Goal: Use online tool/utility: Utilize a website feature to perform a specific function

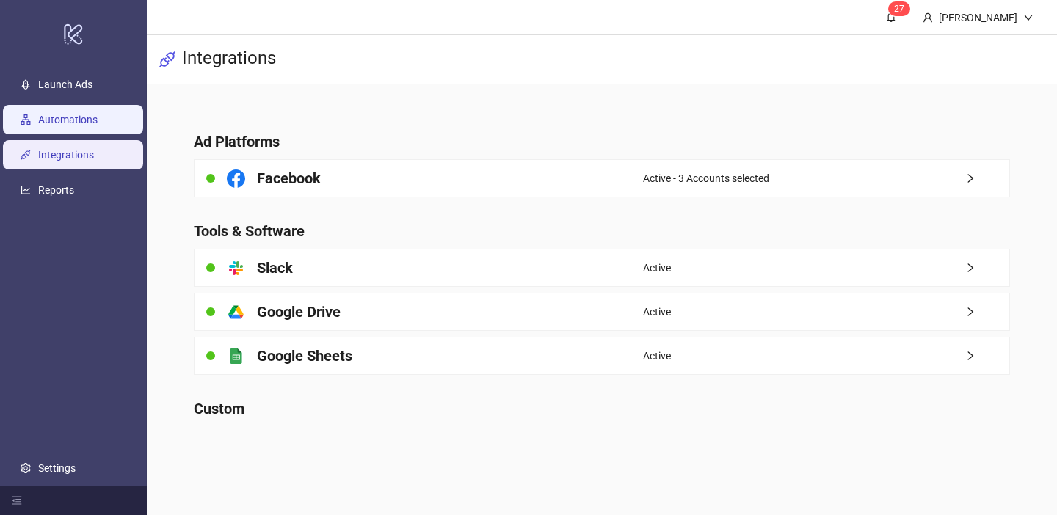
click at [98, 117] on link "Automations" at bounding box center [67, 120] width 59 height 12
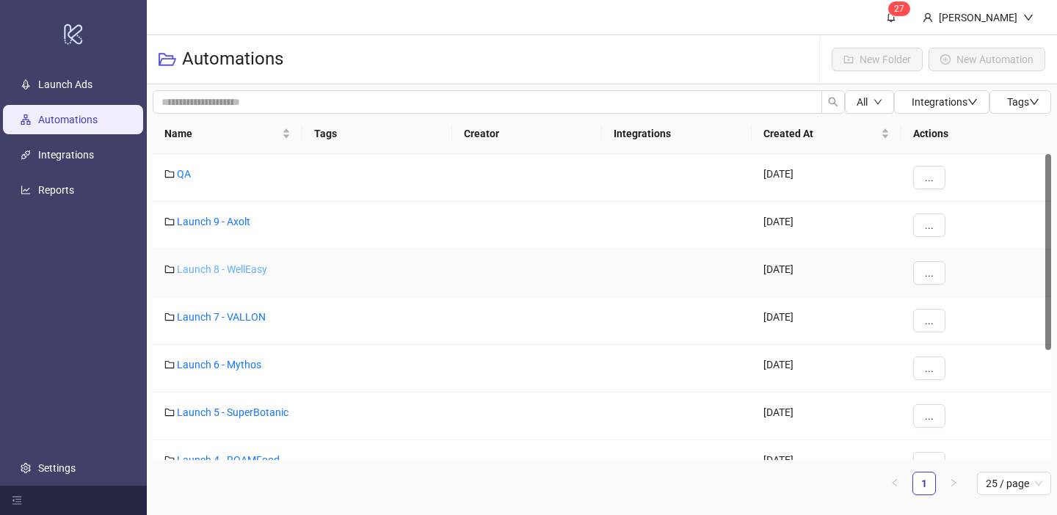
click at [241, 266] on link "Launch 8 - WellEasy" at bounding box center [222, 269] width 90 height 12
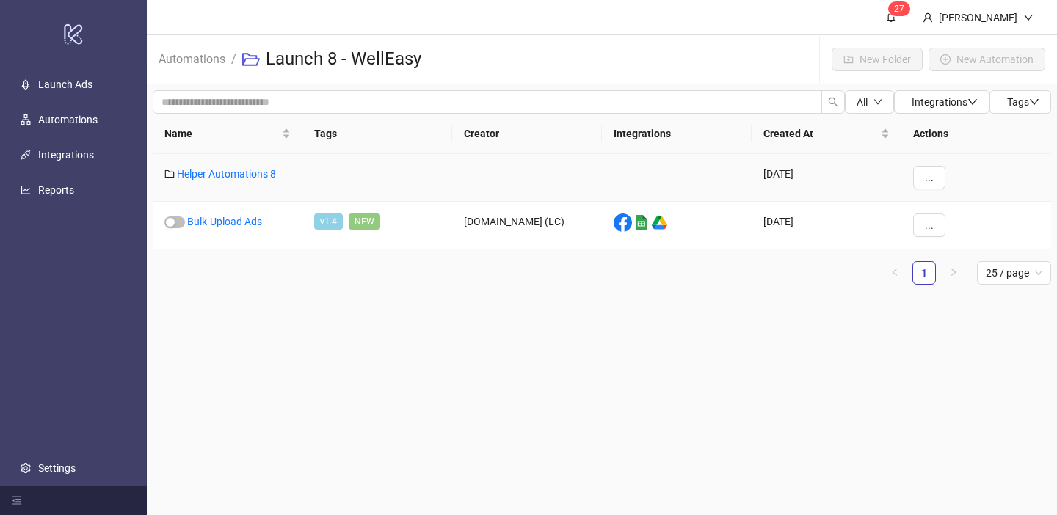
click at [255, 161] on div "Helper Automations 8" at bounding box center [228, 178] width 150 height 48
click at [252, 171] on link "Helper Automations 8" at bounding box center [226, 174] width 99 height 12
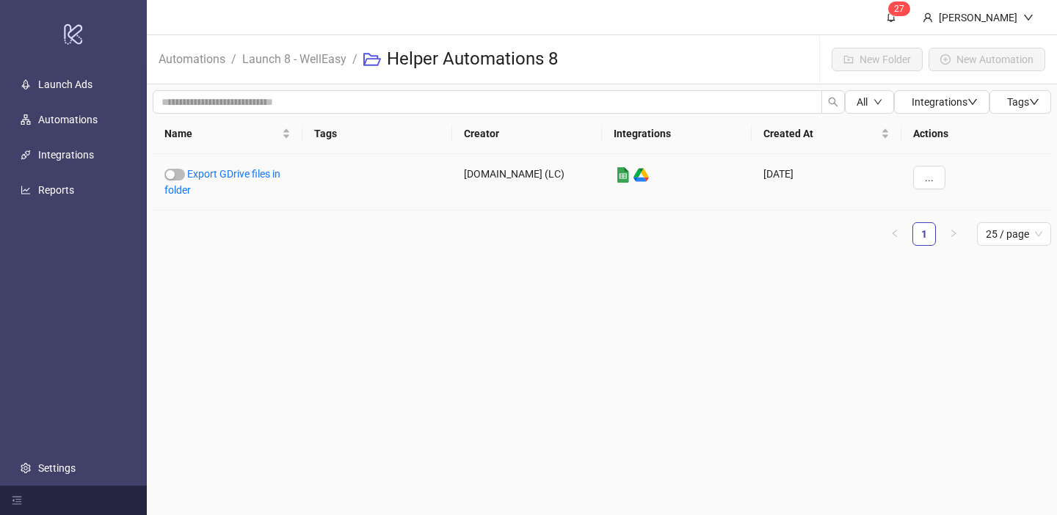
click at [252, 171] on link "Export GDrive files in folder" at bounding box center [222, 182] width 116 height 28
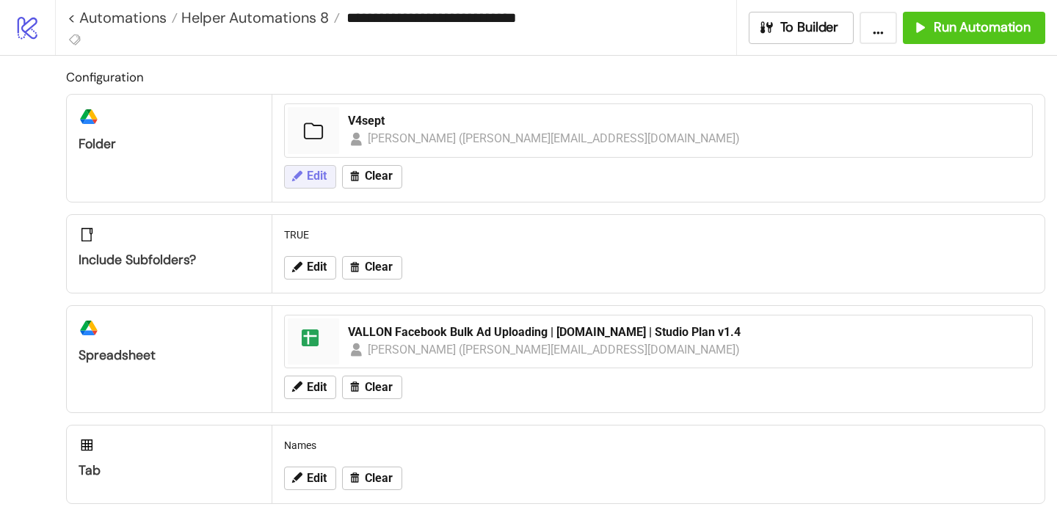
click at [290, 170] on icon at bounding box center [296, 176] width 13 height 13
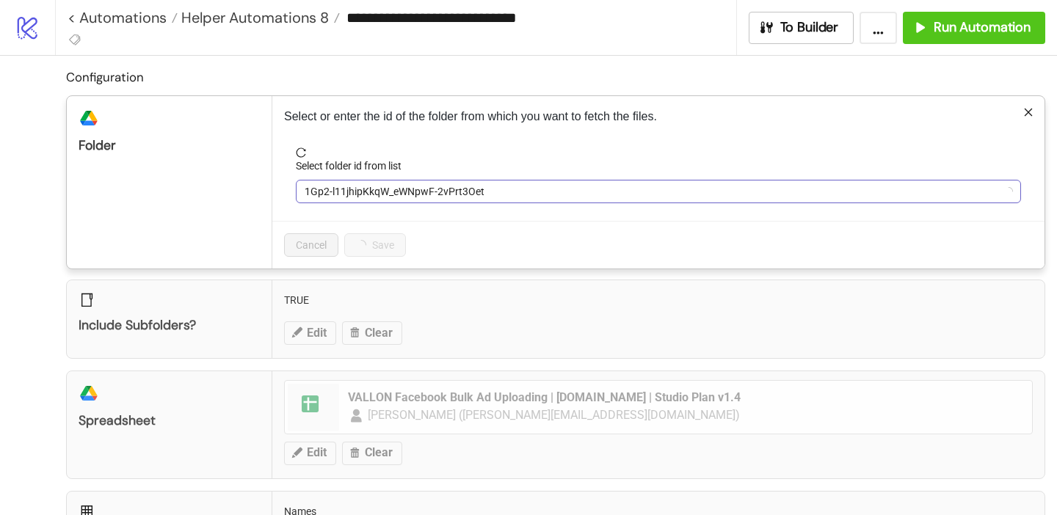
click at [363, 196] on span "1Gp2-l11jhipKkqW_eWNpwF-2vPrt3Oet" at bounding box center [658, 192] width 707 height 22
click at [363, 196] on span "V4sept" at bounding box center [658, 192] width 707 height 22
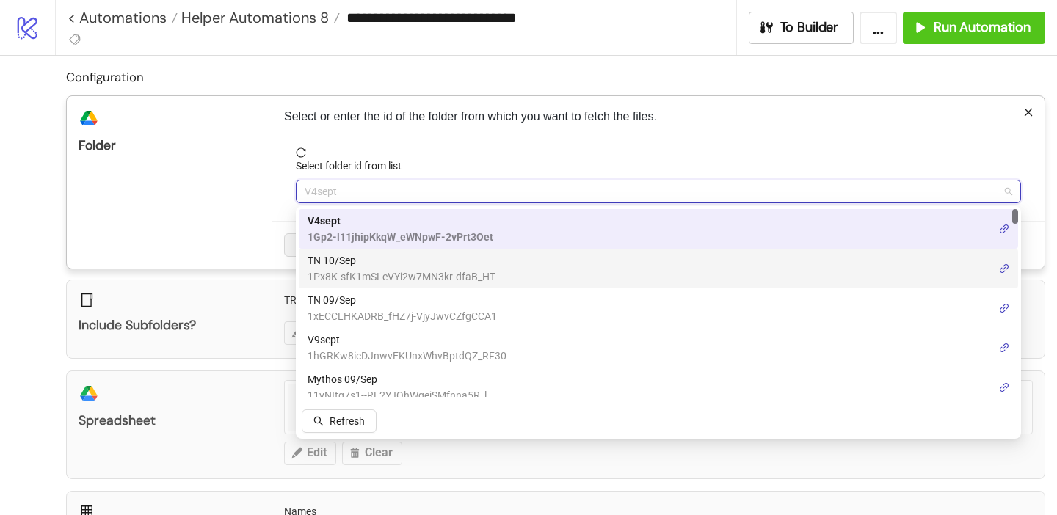
click at [345, 269] on span "1Px8K-sfK1mSLeVYi2w7MN3kr-dfaB_HT" at bounding box center [401, 277] width 188 height 16
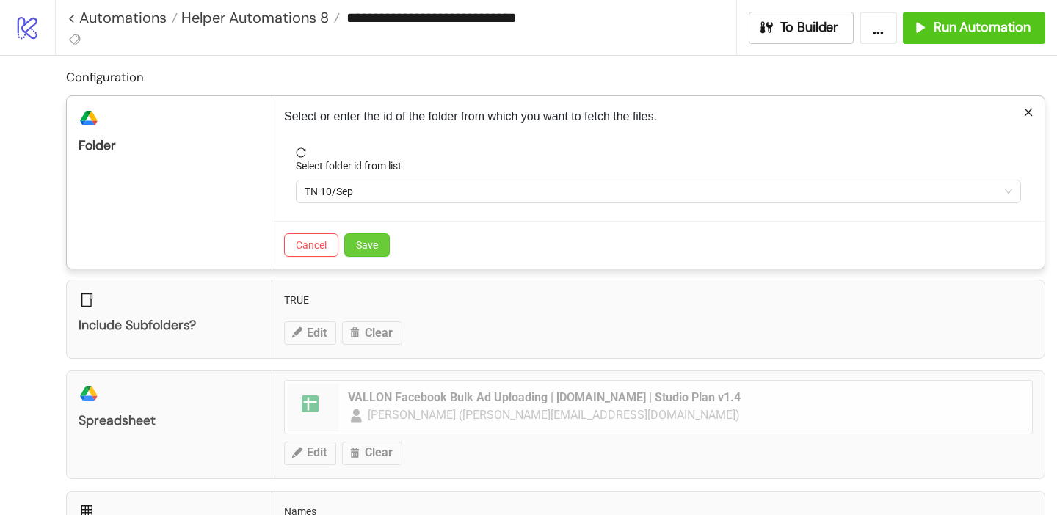
click at [365, 244] on span "Save" at bounding box center [367, 245] width 22 height 12
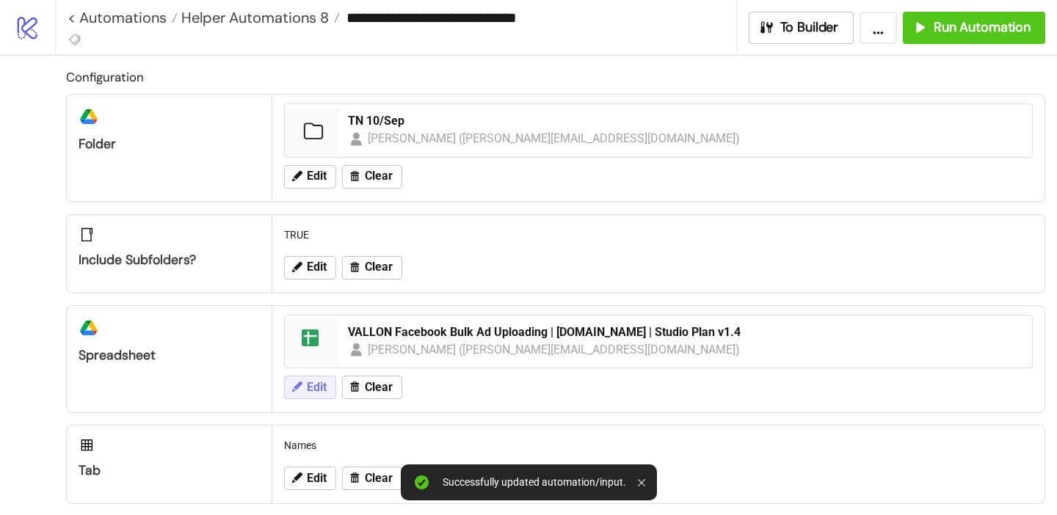
click at [310, 394] on button "Edit" at bounding box center [310, 387] width 52 height 23
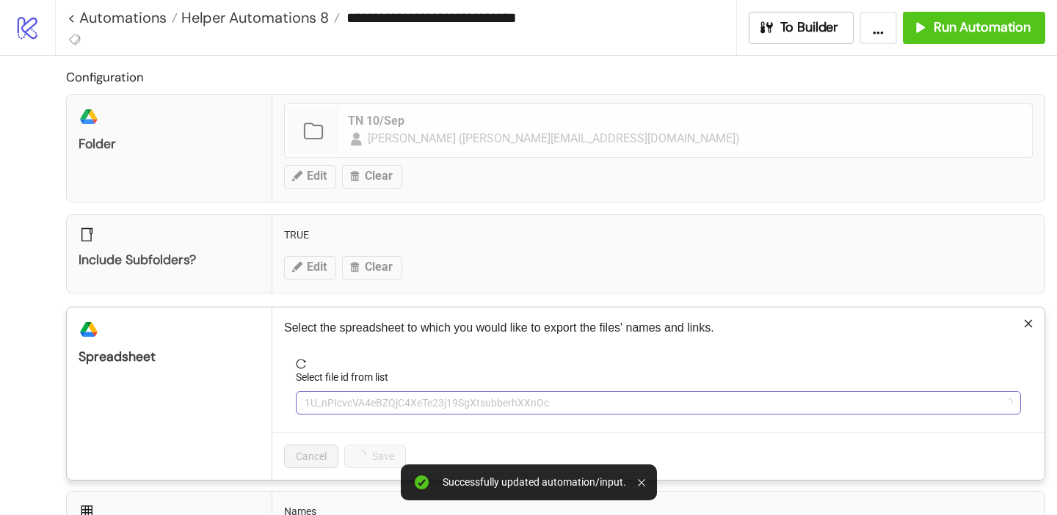
click at [349, 393] on span "1U_nPIcvcVA4eBZQjC4XeTe23j19SgXtsubberhXXnOc" at bounding box center [658, 403] width 707 height 22
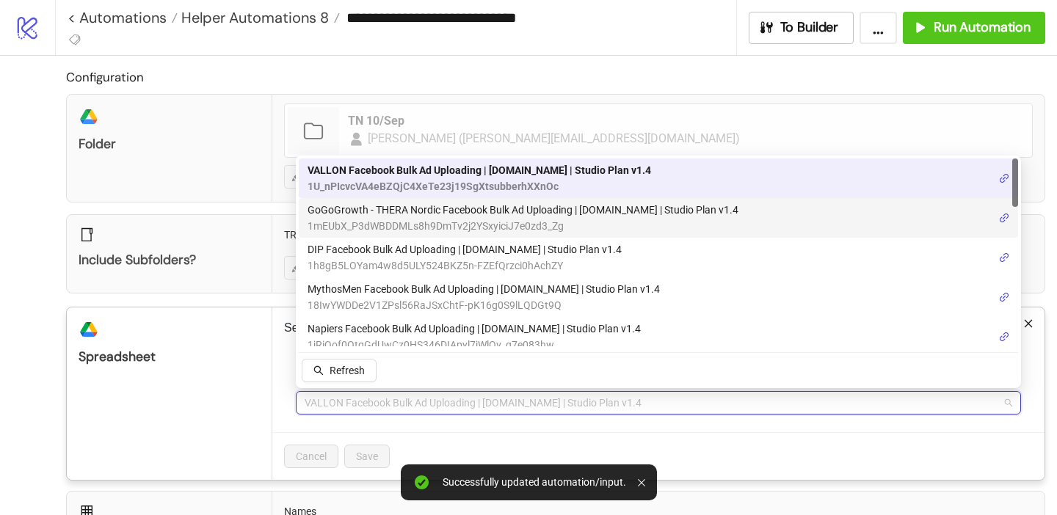
click at [417, 223] on span "1mEUbX_P3dWBDDMLs8h9DmTv2j2YSxyiciJ7e0zd3_Zg" at bounding box center [522, 226] width 431 height 16
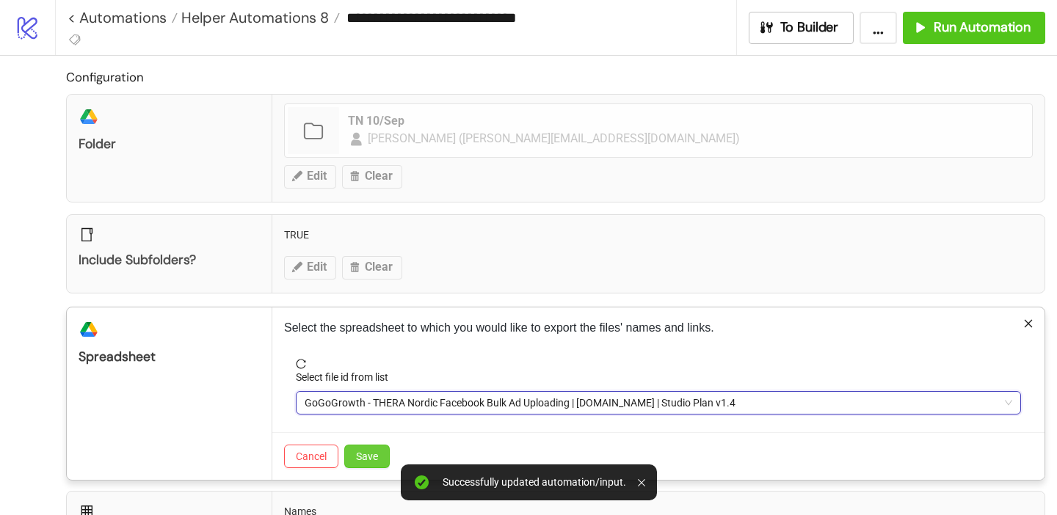
click at [370, 462] on span "Save" at bounding box center [367, 457] width 22 height 12
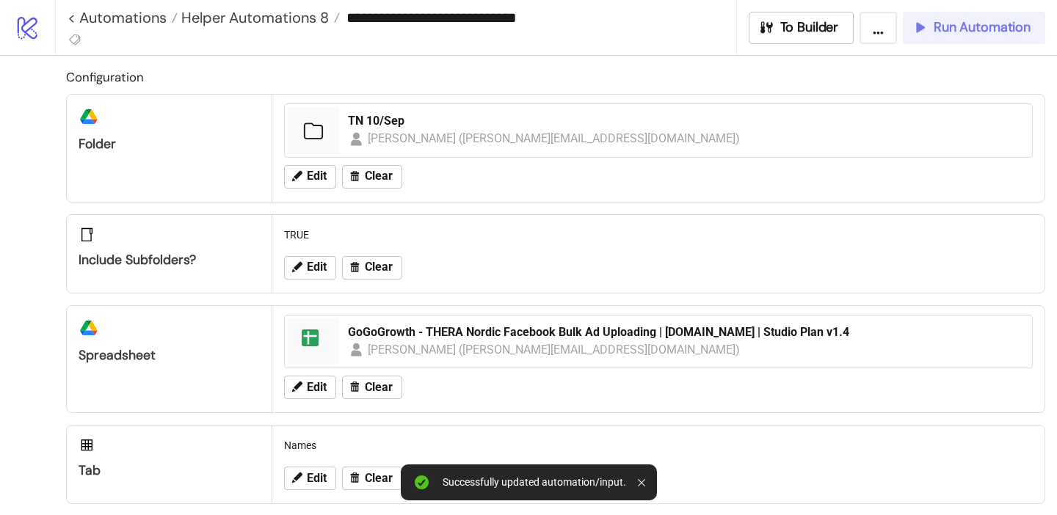
click at [934, 28] on span "Run Automation" at bounding box center [981, 27] width 97 height 17
